Goal: Task Accomplishment & Management: Complete application form

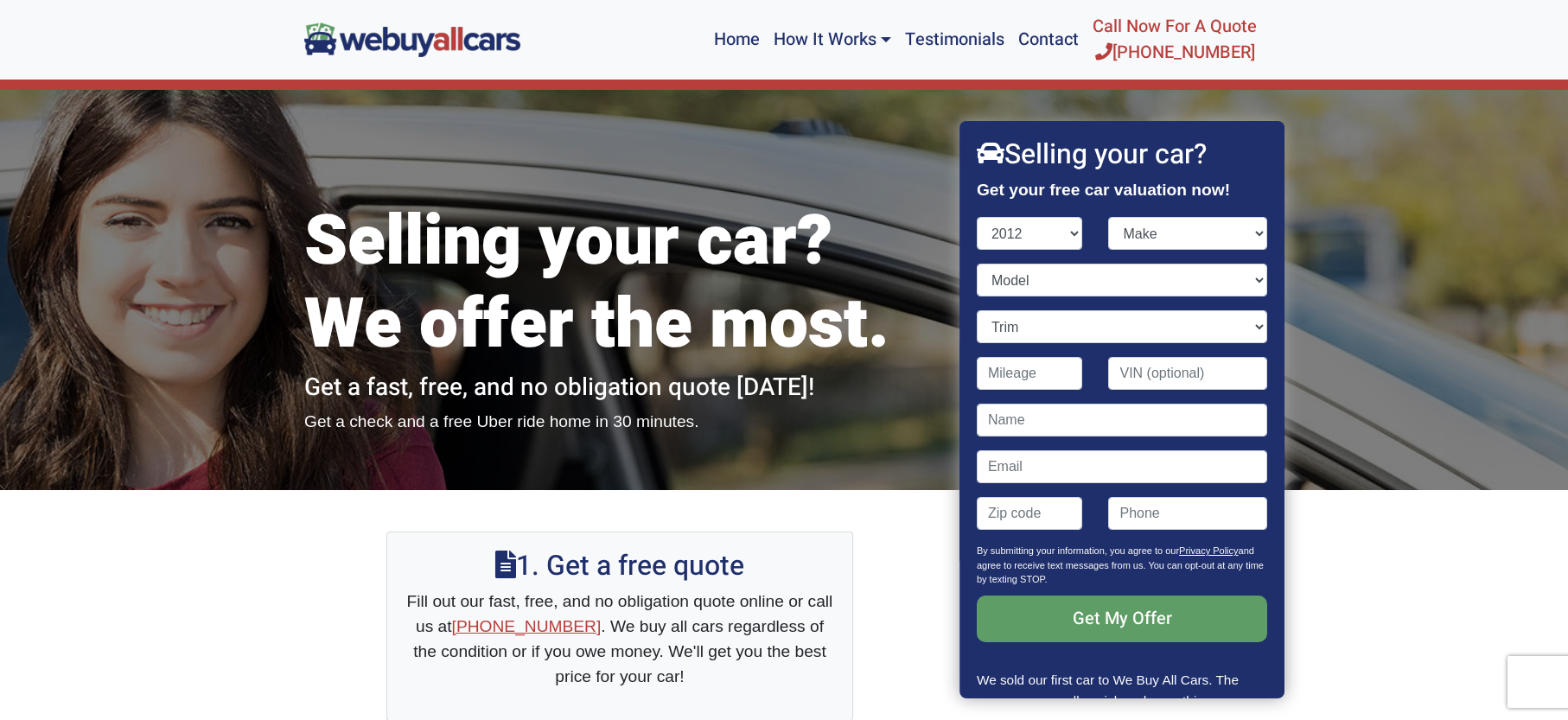
click at [1046, 228] on select "Year [DATE] 2024 2023 2022 2021 2020 2019 2018 2017 2016 2015 2014 2013 2012 20…" at bounding box center [1030, 233] width 107 height 33
select select "2013"
click at [1183, 248] on select "Make" at bounding box center [1188, 233] width 159 height 33
click at [1165, 229] on select "Make Acura Aston [PERSON_NAME] Audi Bentley BMW Buick Cadillac Chevrolet Chrysl…" at bounding box center [1188, 233] width 159 height 33
select select "Nissan"
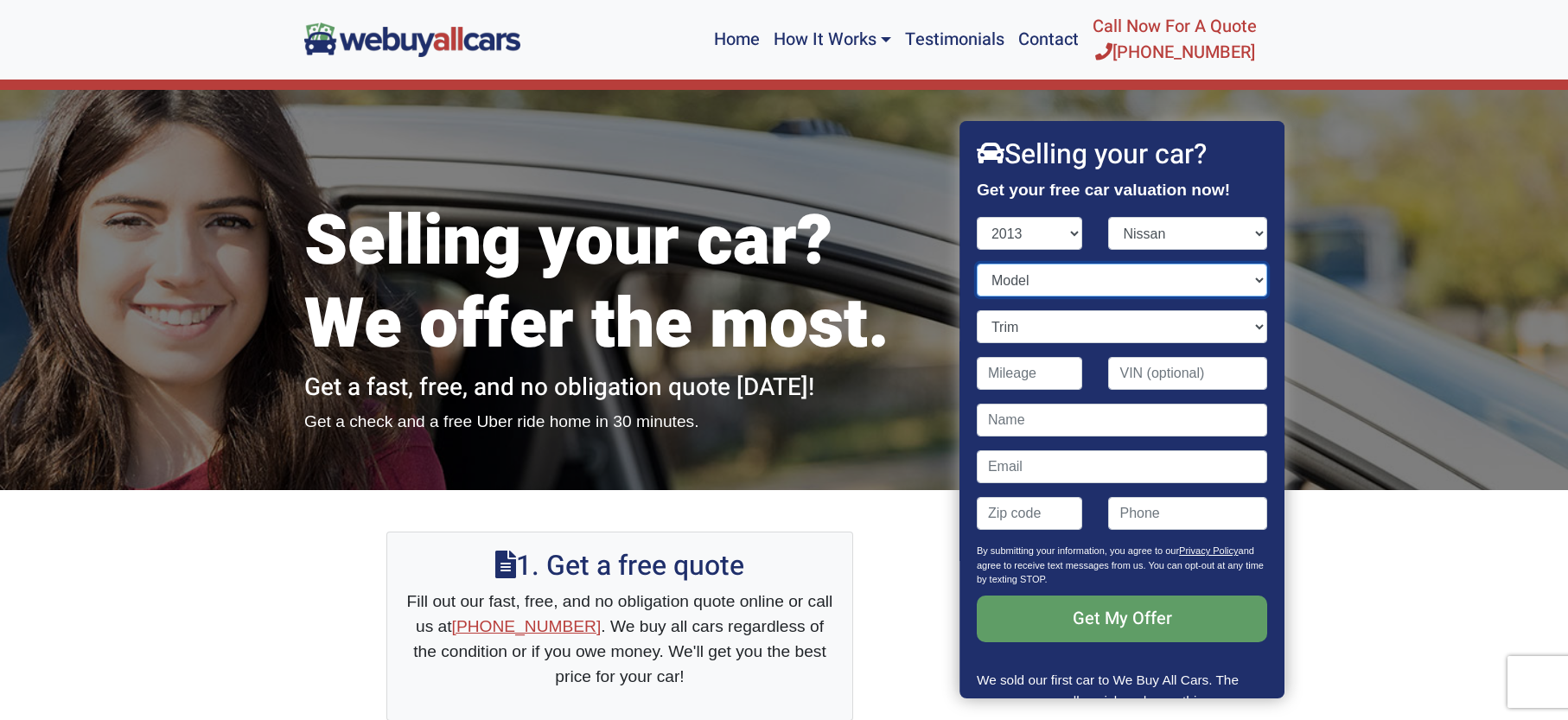
click at [1032, 281] on select "Model" at bounding box center [1121, 280] width 290 height 33
click at [1031, 283] on select "Model 370Z Altima Armada Cube Frontier GT-R Juke Leaf Maxima Murano Murano Cros…" at bounding box center [1121, 280] width 290 height 33
select select "Pathfinder"
click at [1041, 381] on input "Contact form" at bounding box center [1030, 373] width 107 height 33
type input "85,558"
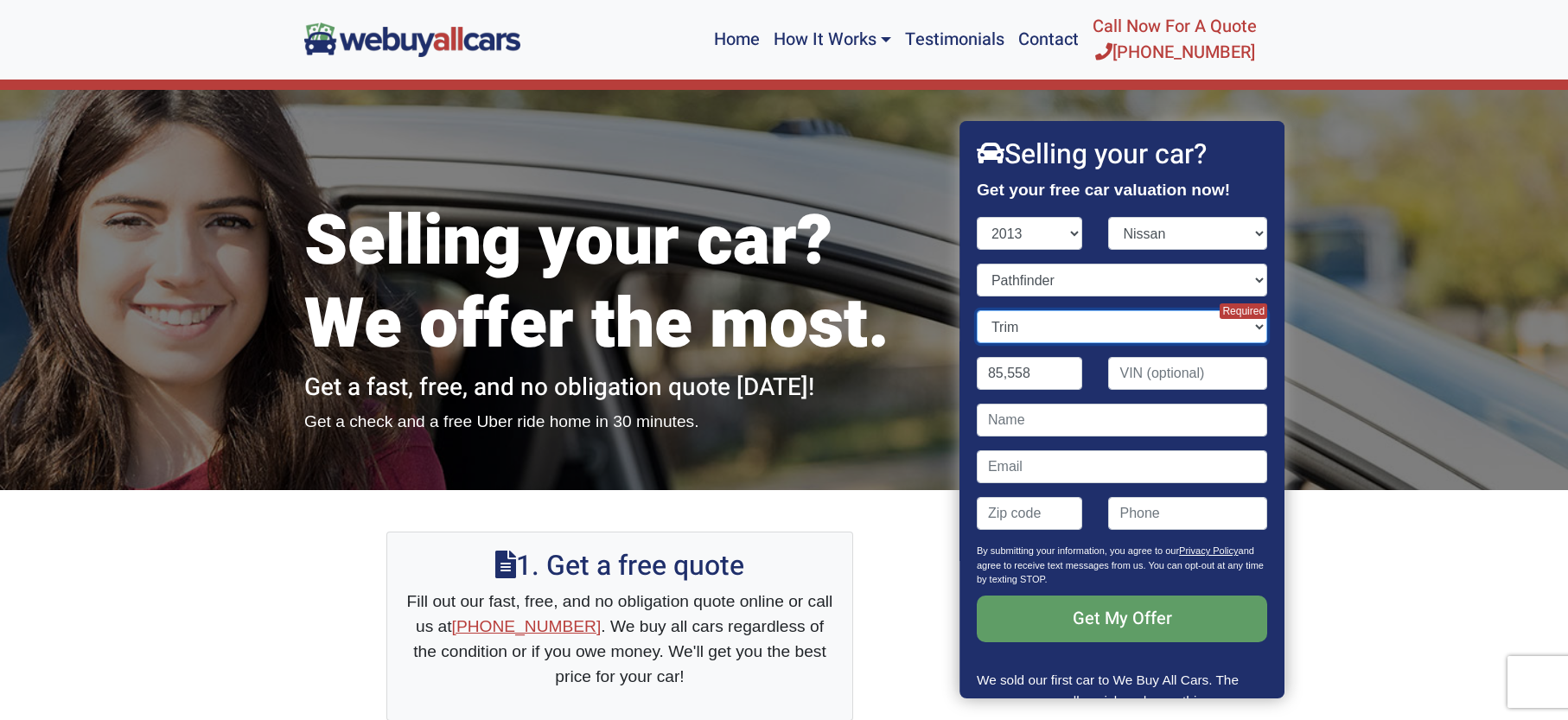
click at [1065, 327] on select "Trim Platinum 4dr SUV (3.5L 6cyl CVT) Platinum 4dr SUV 4WD (3.5L 6cyl CVT) S 4d…" at bounding box center [1121, 327] width 290 height 33
drag, startPoint x: 1438, startPoint y: 630, endPoint x: 1414, endPoint y: 550, distance: 83.5
